Goal: Task Accomplishment & Management: Complete application form

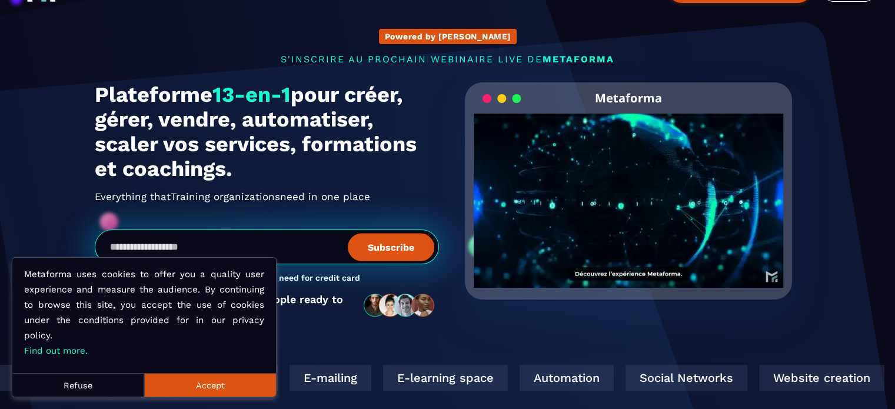
scroll to position [59, 0]
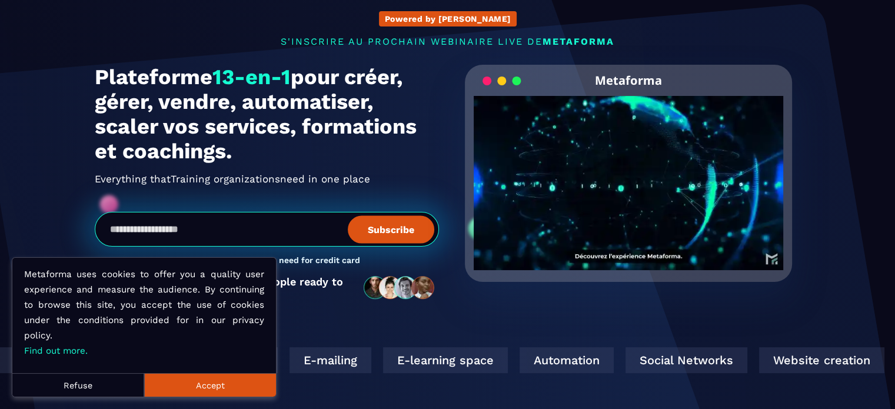
click at [168, 387] on button "Accept" at bounding box center [210, 385] width 132 height 24
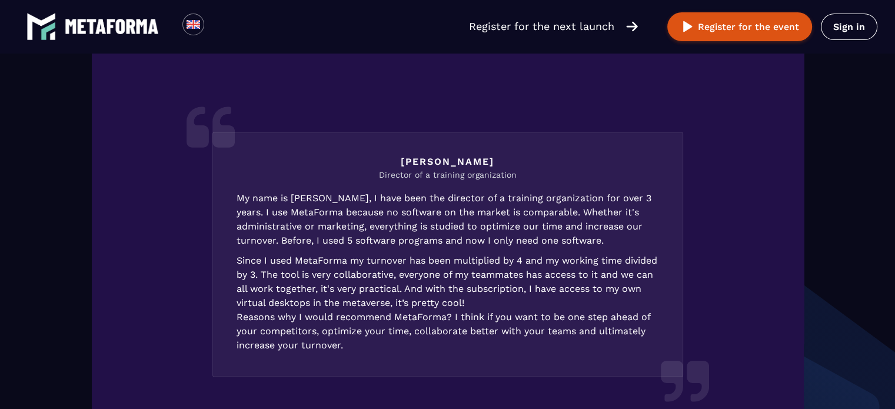
scroll to position [1541, 0]
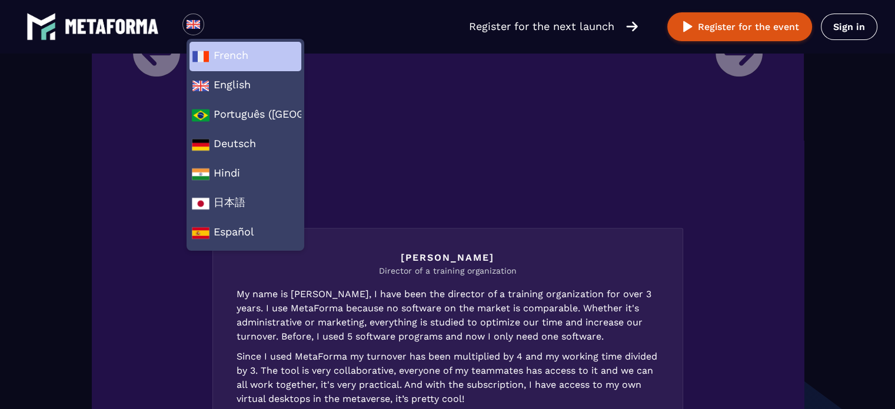
click at [230, 58] on span "French" at bounding box center [245, 57] width 107 height 18
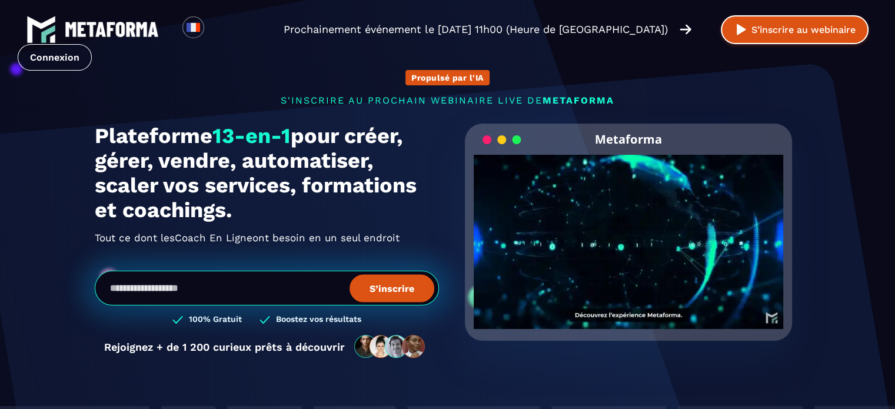
click at [760, 26] on button "S’inscrire au webinaire" at bounding box center [794, 29] width 148 height 29
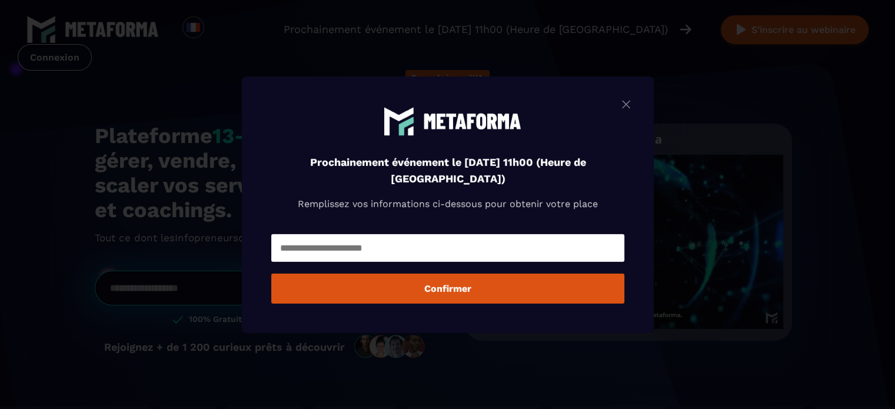
click at [353, 245] on input "Modal window" at bounding box center [447, 248] width 353 height 28
type input "**********"
click at [454, 279] on button "Confirmer" at bounding box center [447, 288] width 353 height 30
click at [456, 282] on button "Confirmer" at bounding box center [447, 288] width 353 height 30
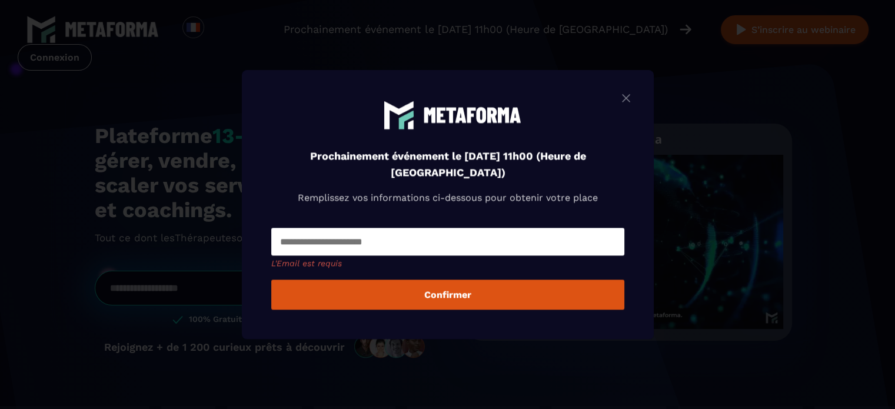
click at [461, 299] on button "Confirmer" at bounding box center [447, 294] width 353 height 30
click at [642, 91] on div "Prochainement événement le [DATE] 11h00 (Heure de [GEOGRAPHIC_DATA]) Remplissez…" at bounding box center [448, 204] width 412 height 269
click at [631, 91] on img "Modal window" at bounding box center [626, 98] width 14 height 15
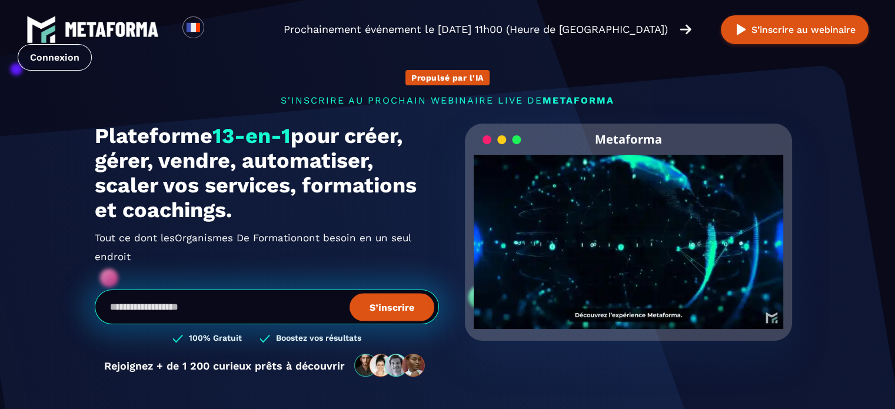
click at [94, 28] on img at bounding box center [112, 29] width 94 height 15
click at [56, 61] on link "Connexion" at bounding box center [55, 57] width 74 height 26
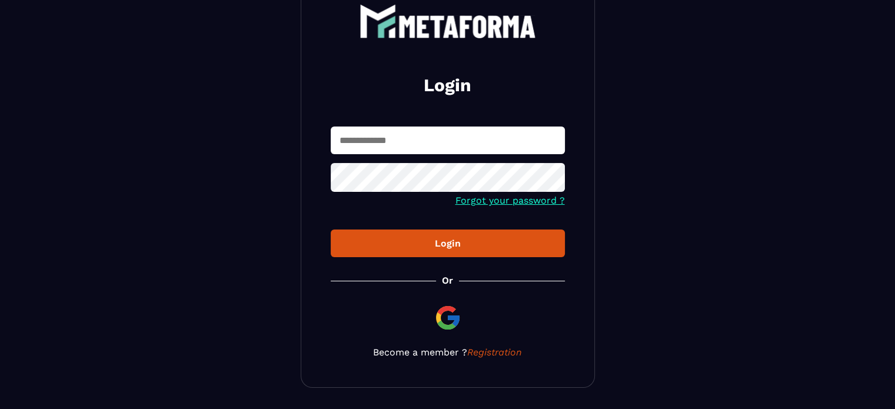
scroll to position [65, 0]
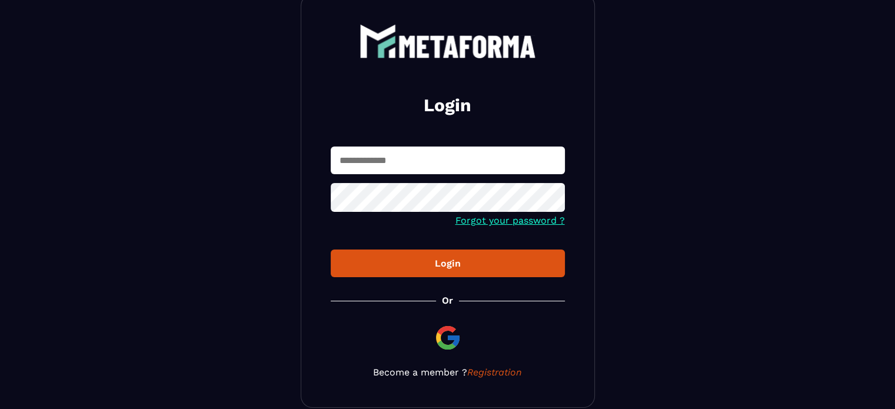
click at [381, 158] on input "text" at bounding box center [448, 160] width 234 height 28
type input "**********"
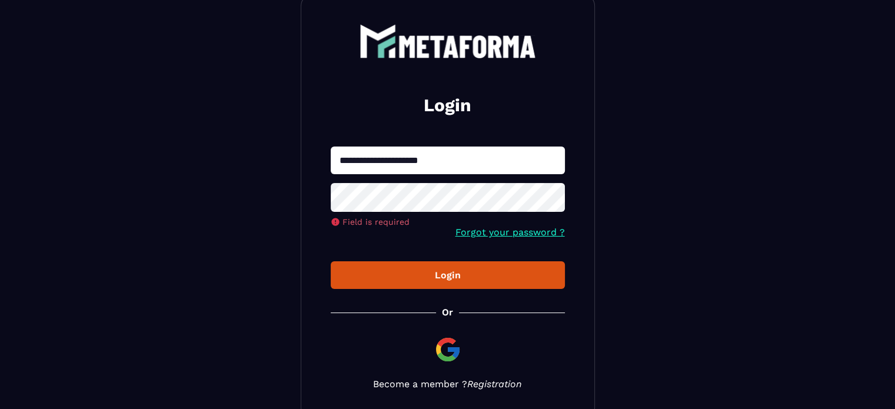
click at [489, 371] on div "**********" at bounding box center [448, 206] width 294 height 425
click at [549, 200] on icon at bounding box center [552, 199] width 14 height 14
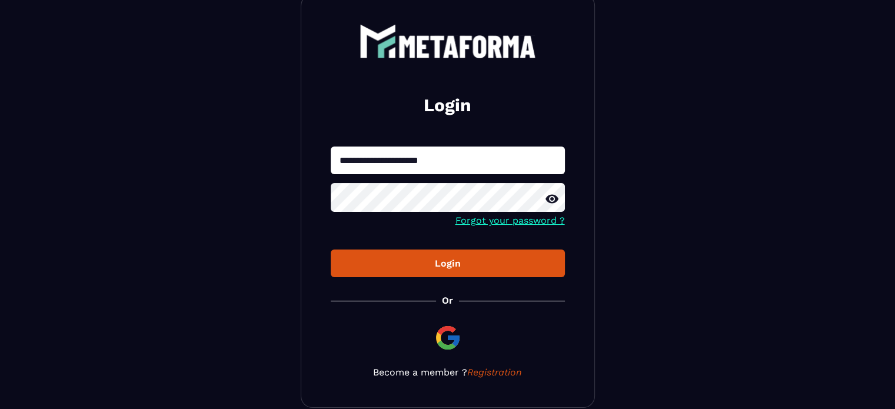
click at [448, 268] on div "Login" at bounding box center [447, 263] width 215 height 11
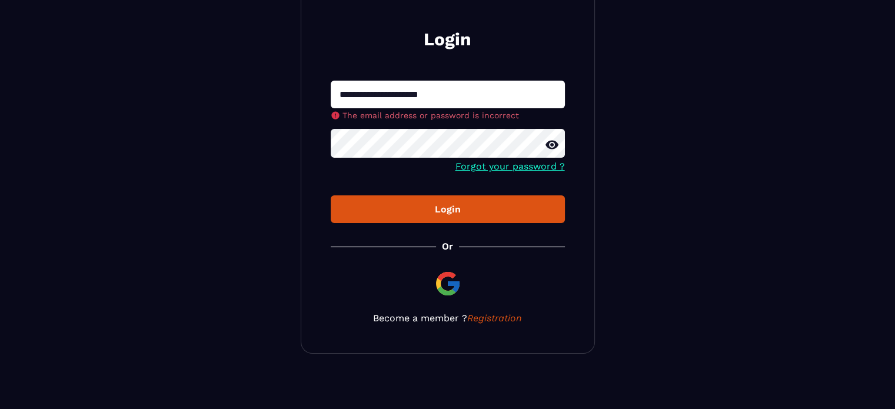
scroll to position [135, 0]
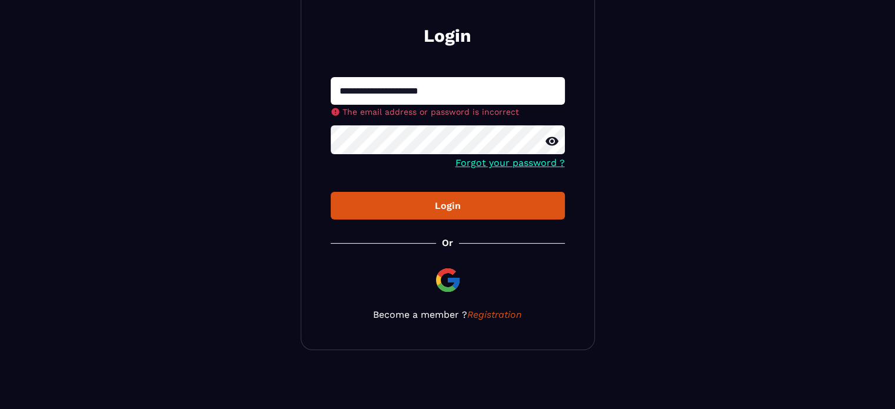
click at [419, 316] on p "Become a member ? Registration" at bounding box center [448, 314] width 234 height 11
click at [506, 314] on link "Registration" at bounding box center [494, 314] width 55 height 11
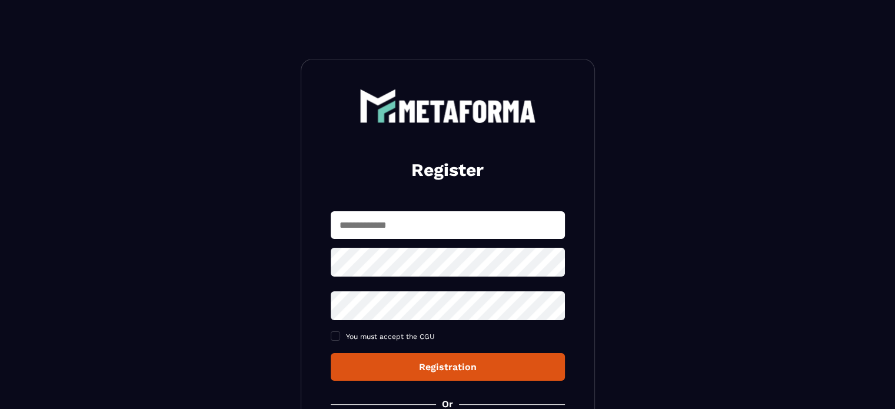
click at [424, 219] on input "text" at bounding box center [448, 225] width 234 height 28
type input "**********"
click at [552, 267] on icon at bounding box center [552, 263] width 14 height 14
click at [282, 256] on section "**********" at bounding box center [447, 285] width 895 height 570
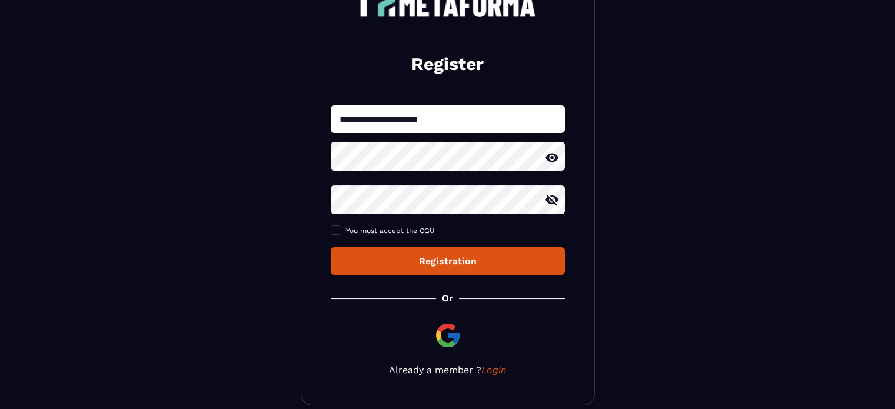
scroll to position [118, 0]
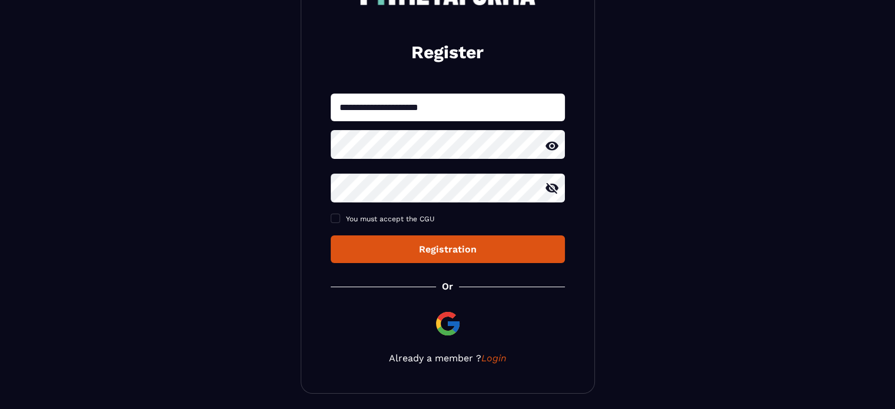
click at [452, 246] on div "Registration" at bounding box center [447, 248] width 215 height 11
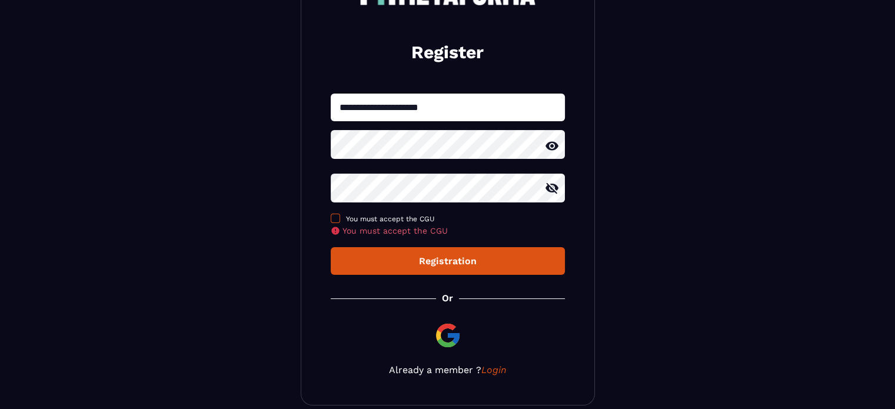
click at [332, 216] on span at bounding box center [335, 217] width 9 height 9
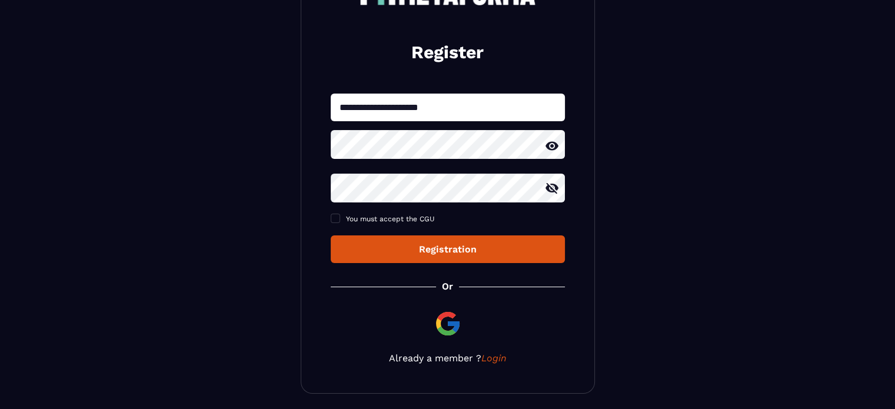
click at [456, 250] on div "Registration" at bounding box center [447, 248] width 215 height 11
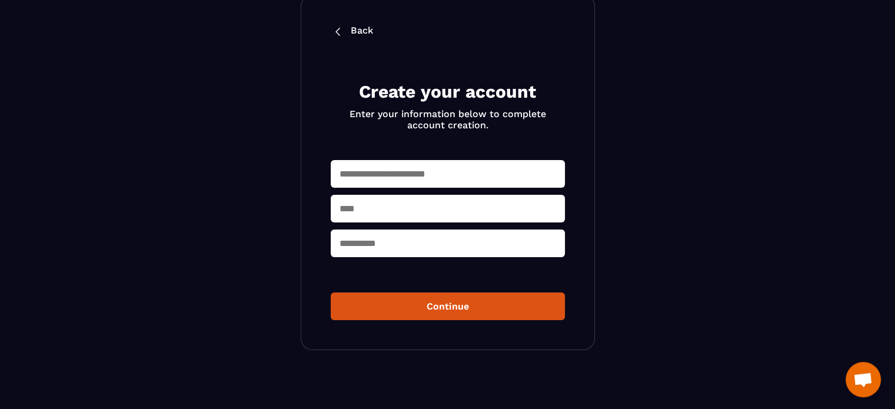
scroll to position [68, 0]
click at [333, 26] on img at bounding box center [338, 32] width 14 height 14
